Goal: Check status: Check status

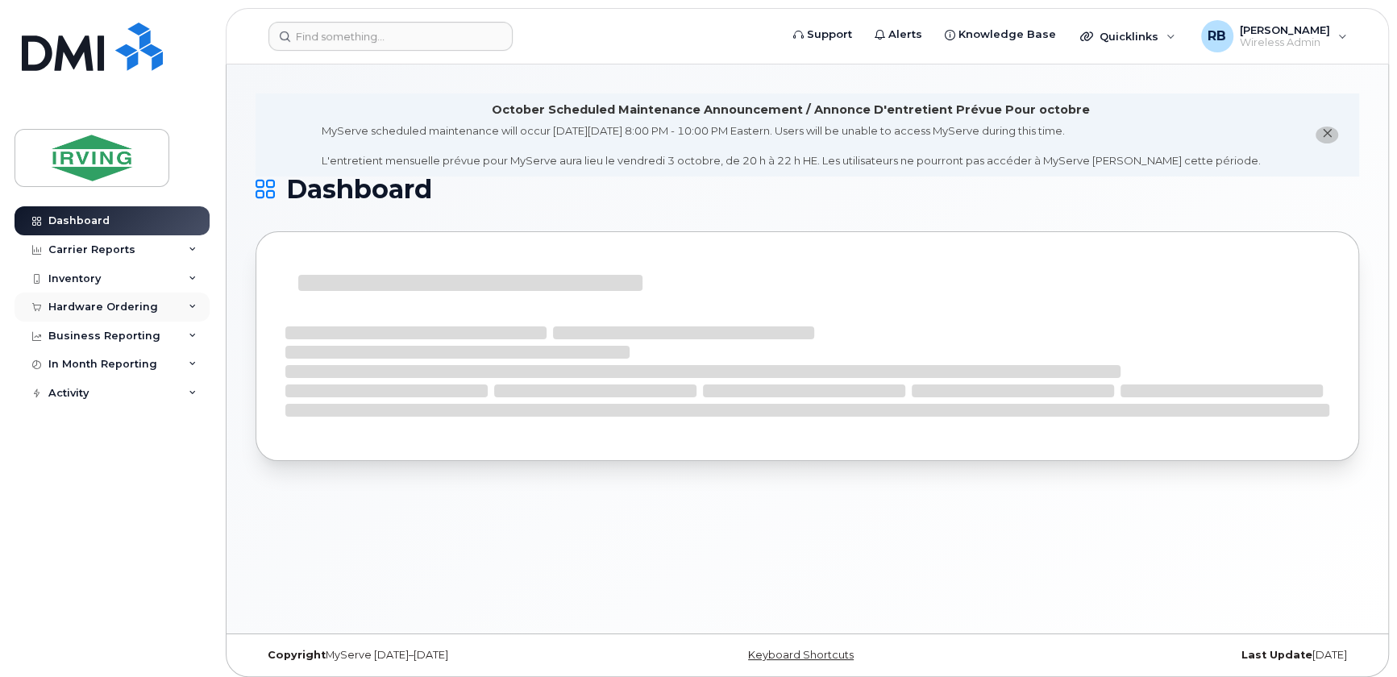
click at [62, 302] on div "Hardware Ordering" at bounding box center [103, 307] width 110 height 13
click at [68, 375] on link "Orders" at bounding box center [126, 367] width 167 height 31
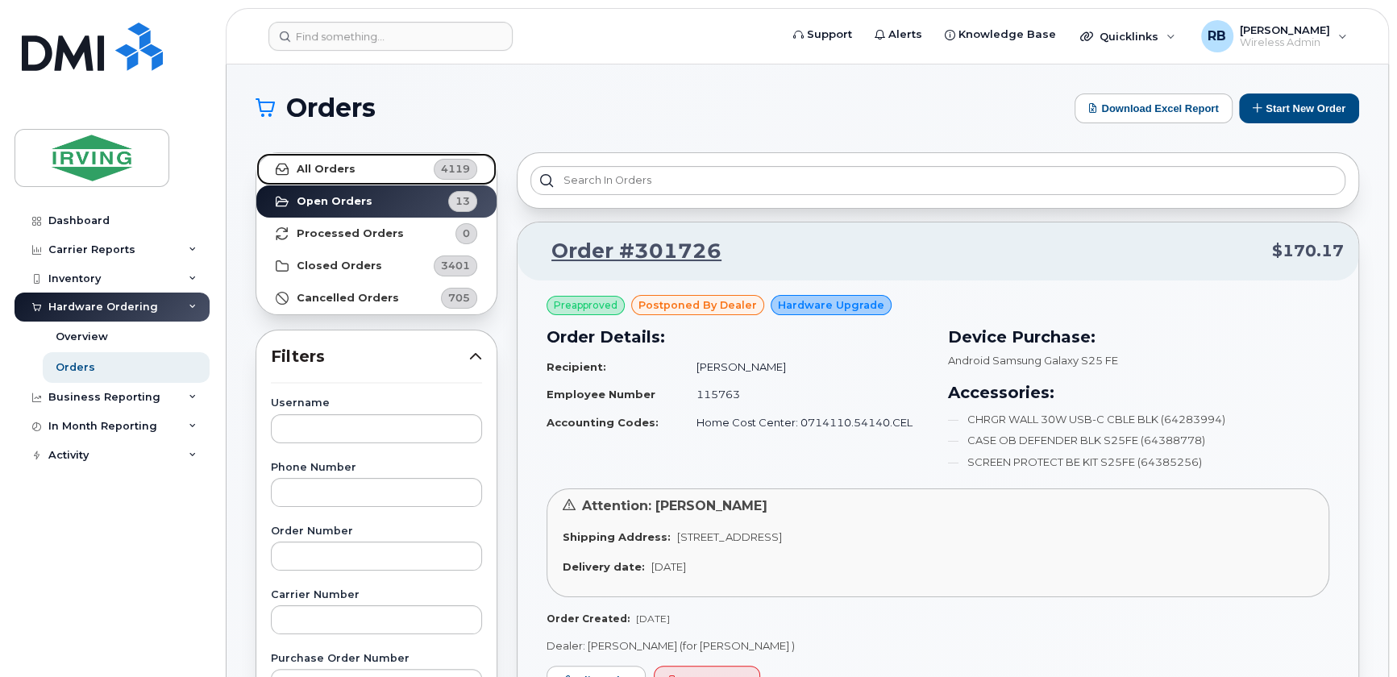
click at [329, 170] on strong "All Orders" at bounding box center [326, 169] width 59 height 13
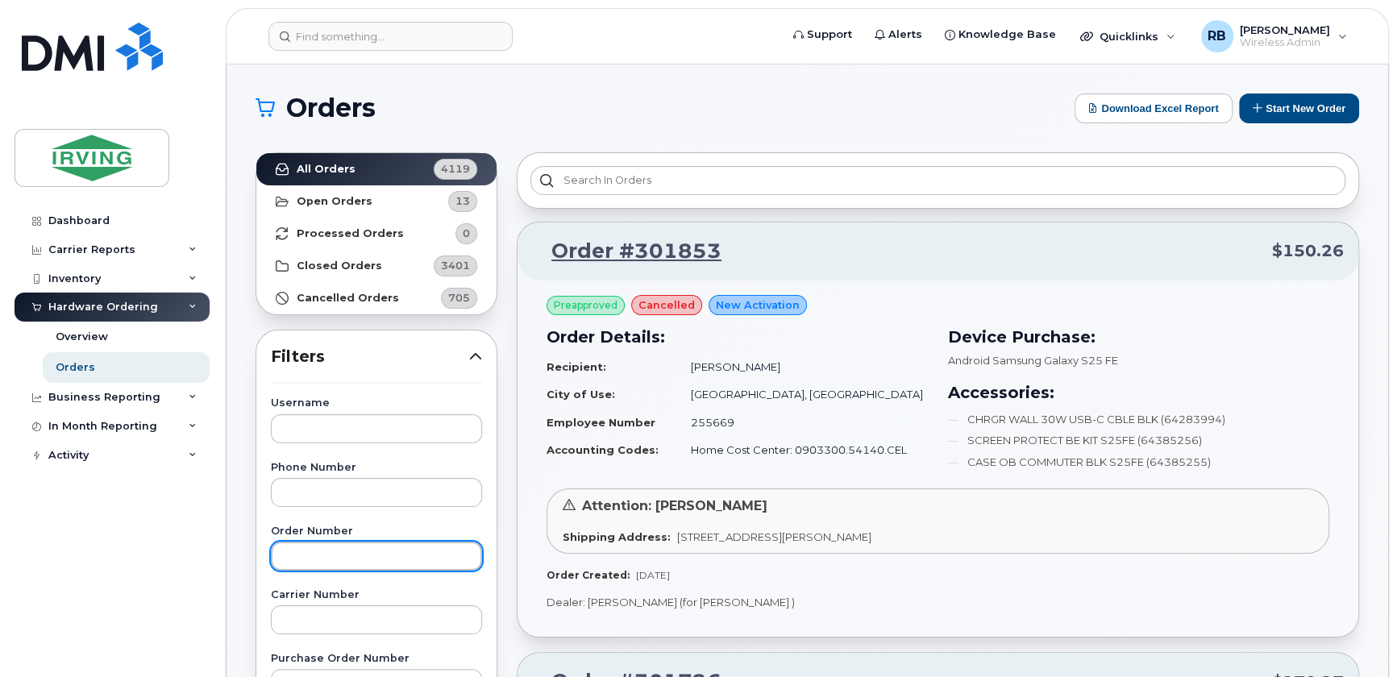
click at [321, 561] on input "text" at bounding box center [376, 556] width 211 height 29
type input "301853"
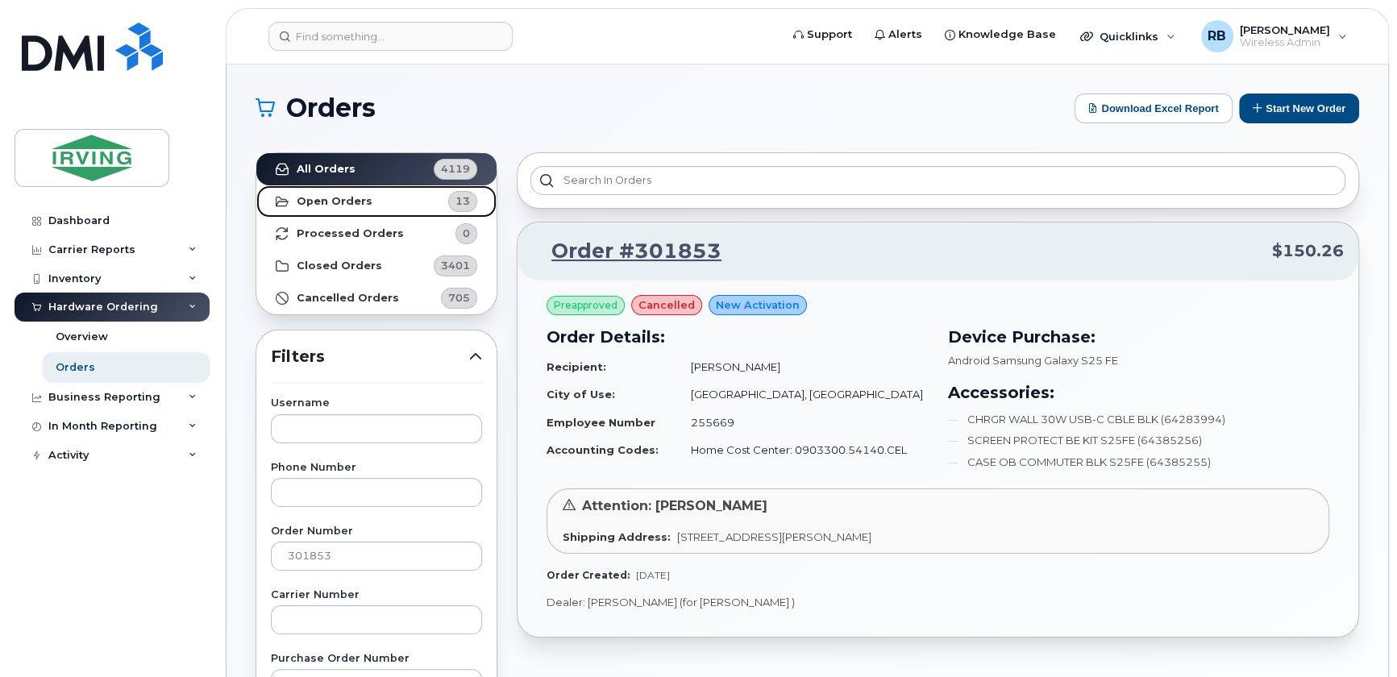
click at [336, 206] on strong "Open Orders" at bounding box center [335, 201] width 76 height 13
